Goal: Information Seeking & Learning: Learn about a topic

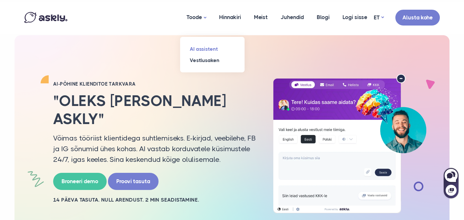
click at [203, 45] on link "AI assistent" at bounding box center [212, 48] width 65 height 11
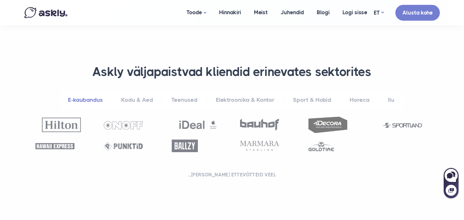
scroll to position [226, 0]
click at [178, 101] on link "Teenused" at bounding box center [184, 100] width 43 height 18
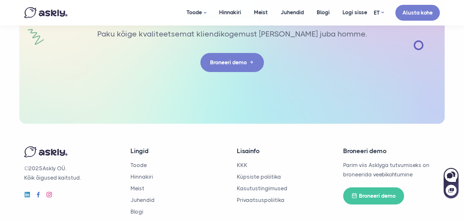
scroll to position [2249, 0]
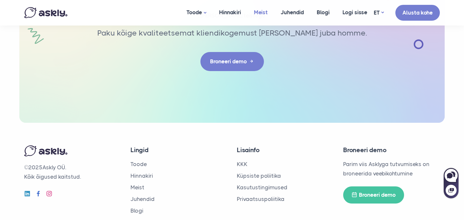
click at [260, 14] on link "Meist" at bounding box center [261, 12] width 27 height 25
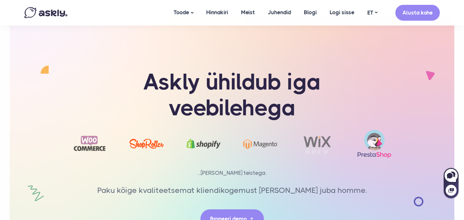
scroll to position [1528, 0]
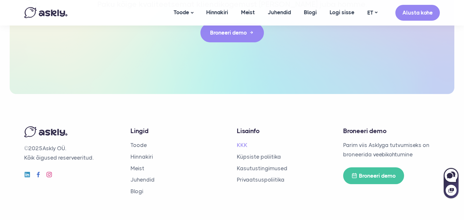
click at [245, 142] on link "KKK" at bounding box center [242, 145] width 11 height 6
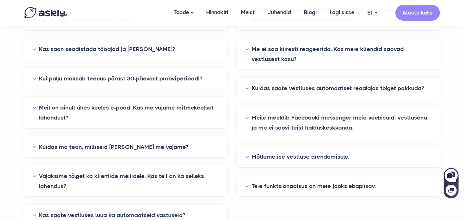
scroll to position [188, 0]
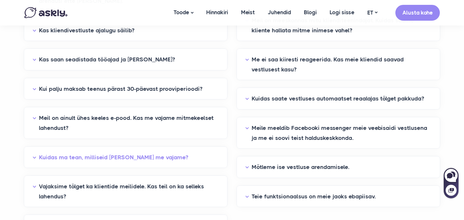
click at [152, 155] on button "Kuidas ma tean, milliseid keeli me vajame?" at bounding box center [126, 157] width 186 height 10
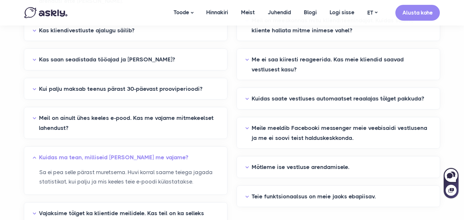
click at [152, 155] on button "Kuidas ma tean, milliseid keeli me vajame?" at bounding box center [126, 157] width 186 height 10
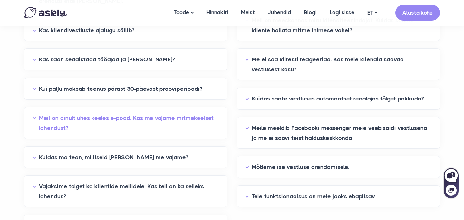
click at [156, 126] on button "Meil on ainult ühes keeles e-pood. Kas me vajame mitmekeelset lahendust?" at bounding box center [126, 123] width 186 height 20
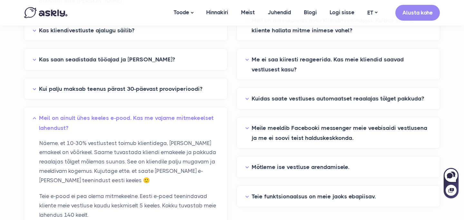
click at [156, 126] on button "Meil on ainult ühes keeles e-pood. Kas me vajame mitmekeelset lahendust?" at bounding box center [126, 123] width 186 height 20
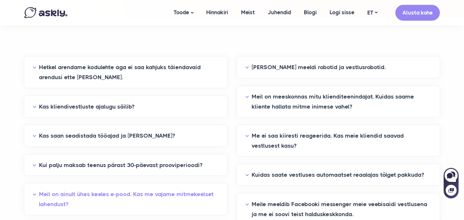
scroll to position [95, 0]
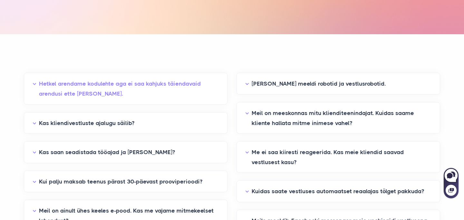
click at [160, 92] on button "Hetkel arendame kodulehte aga ei saa kahjuks täiendavaid arendusi ette võtta." at bounding box center [126, 89] width 186 height 20
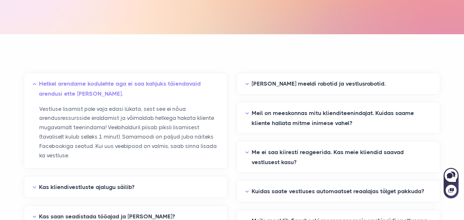
click at [160, 92] on button "Hetkel arendame kodulehte aga ei saa kahjuks täiendavaid arendusi ette võtta." at bounding box center [126, 89] width 186 height 20
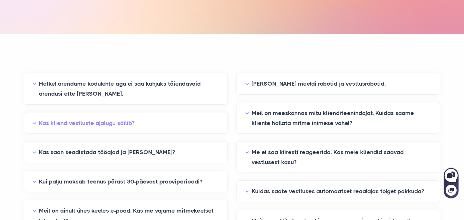
click at [162, 123] on button "Kas kliendivestluste ajalugu säilib?" at bounding box center [126, 123] width 186 height 10
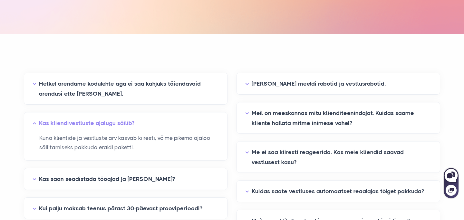
click at [162, 123] on button "Kas kliendivestluste ajalugu säilib?" at bounding box center [126, 123] width 186 height 10
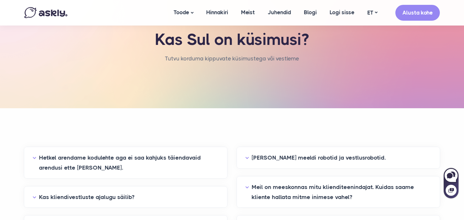
scroll to position [0, 0]
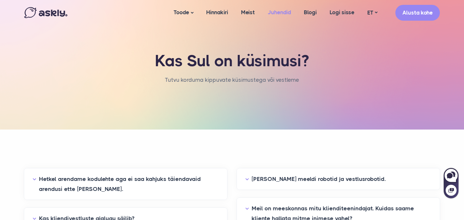
click at [270, 15] on link "Juhendid" at bounding box center [280, 12] width 36 height 25
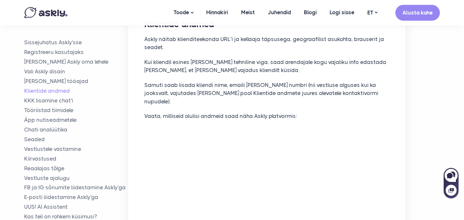
scroll to position [1374, 0]
